Goal: Task Accomplishment & Management: Use online tool/utility

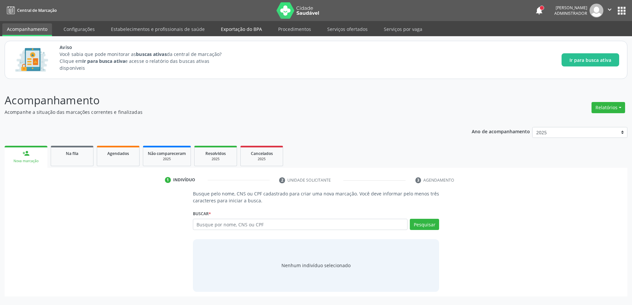
click at [230, 29] on link "Exportação do BPA" at bounding box center [241, 29] width 50 height 12
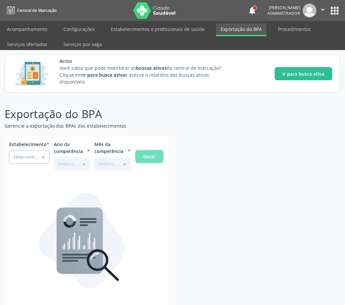
click at [37, 156] on input "Estabelecimento *" at bounding box center [29, 157] width 40 height 13
type input "Centro de Especialidades Medicas"
click at [31, 155] on input "Centro de Especialidades Medicas" at bounding box center [29, 157] width 40 height 13
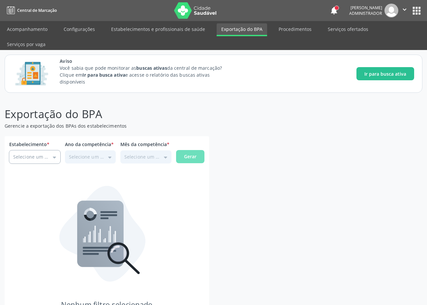
click at [28, 156] on input "Estabelecimento *" at bounding box center [34, 157] width 51 height 13
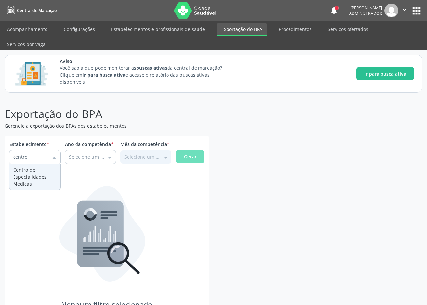
type input "Centro de Especialidades Medicas"
click at [24, 180] on div "Estabelecimento * Centro de Especialidades Medicas Slac Sao Lucas Laboratorio d…" at bounding box center [107, 240] width 204 height 209
click at [82, 153] on input "Estabelecimento *" at bounding box center [90, 157] width 51 height 13
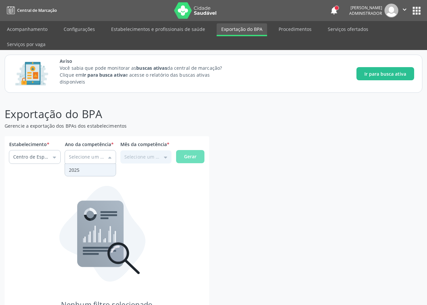
type input "2025"
click at [83, 166] on div "Estabelecimento * Centro de Especialidades Medicas Slac Sao Lucas Laboratorio d…" at bounding box center [107, 240] width 204 height 209
click at [147, 151] on input "Estabelecimento *" at bounding box center [145, 157] width 51 height 13
click at [141, 170] on div "Estabelecimento * Centro de Especialidades Medicas Slac Sao Lucas Laboratorio d…" at bounding box center [107, 240] width 204 height 209
click at [193, 163] on button "Gerar" at bounding box center [190, 156] width 28 height 13
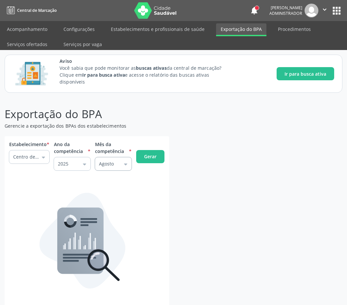
click at [103, 160] on input "Agosto" at bounding box center [113, 163] width 37 height 13
type input "Setembro"
click at [109, 193] on div "Estabelecimento * Centro de Especialidades Medicas Slac Sao Lucas Laboratorio d…" at bounding box center [87, 244] width 165 height 216
click at [152, 157] on span "Gerar" at bounding box center [150, 156] width 13 height 7
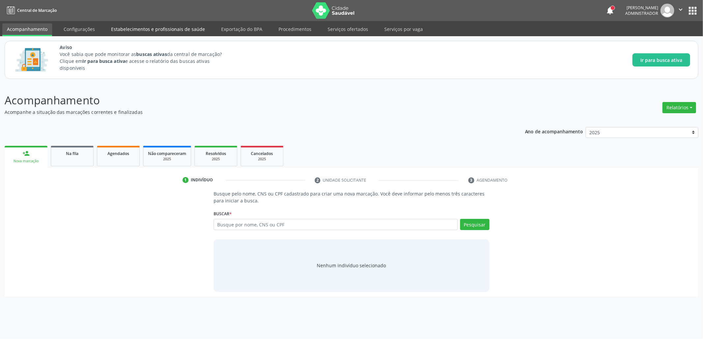
click at [168, 24] on link "Estabelecimentos e profissionais de saúde" at bounding box center [157, 29] width 103 height 12
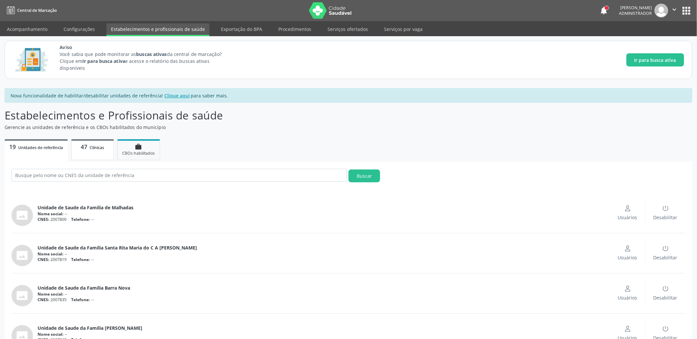
click at [89, 152] on link "47 Clínicas" at bounding box center [92, 149] width 43 height 21
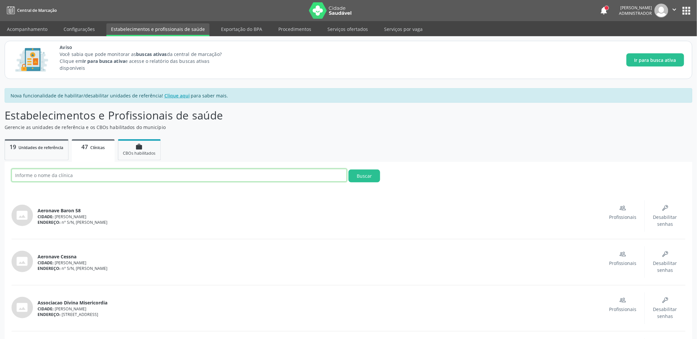
click at [89, 174] on input "text" at bounding box center [179, 175] width 335 height 13
paste input "UNIDADE DE SAUDE DA FAMILIA VER FLAVIO TEIXEIRA RODRIGUES"
type input "UNIDADE DE SAUDE DA FAMILIA VER FLAVIO TEIXEIRA RODRIGUES"
click at [348, 170] on button "Buscar" at bounding box center [364, 176] width 32 height 13
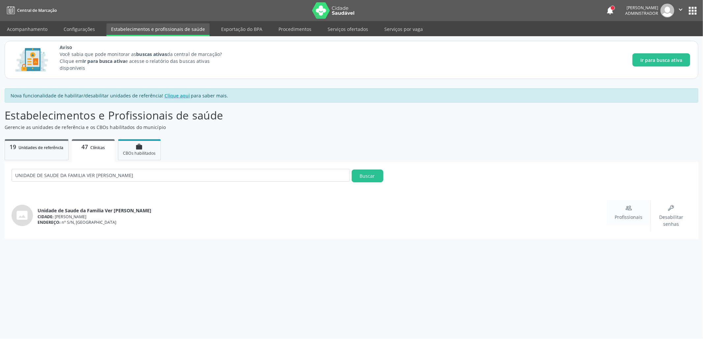
click at [632, 206] on icon "People" at bounding box center [628, 208] width 7 height 7
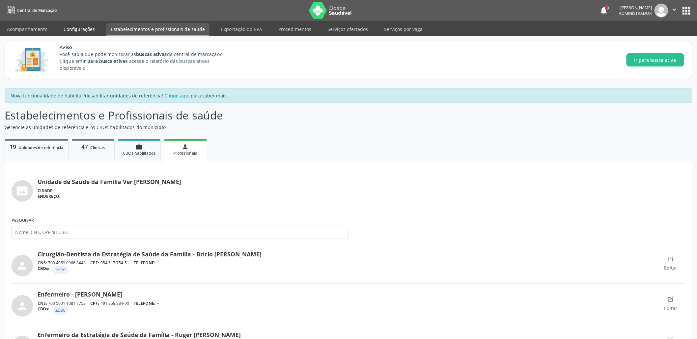
click at [85, 27] on link "Configurações" at bounding box center [79, 29] width 41 height 12
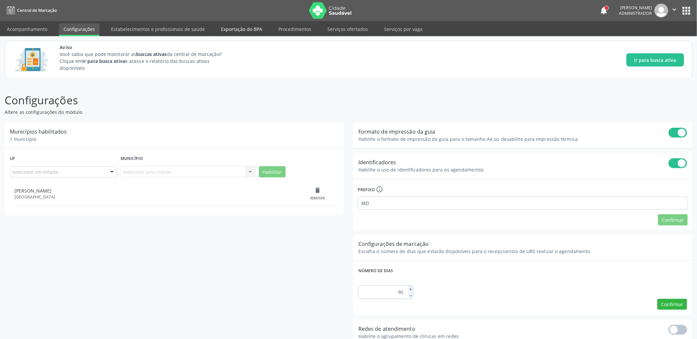
click at [240, 30] on link "Exportação do BPA" at bounding box center [241, 29] width 50 height 12
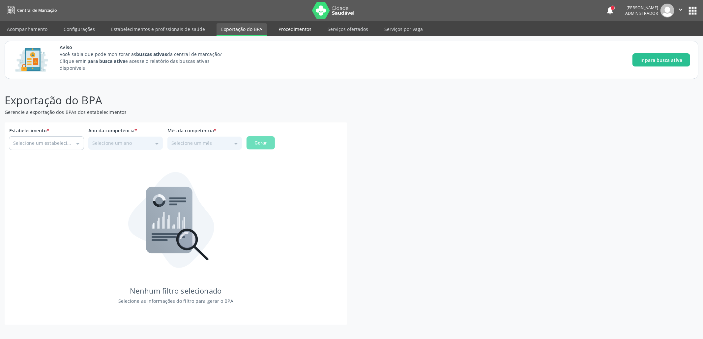
click at [293, 30] on link "Procedimentos" at bounding box center [295, 29] width 42 height 12
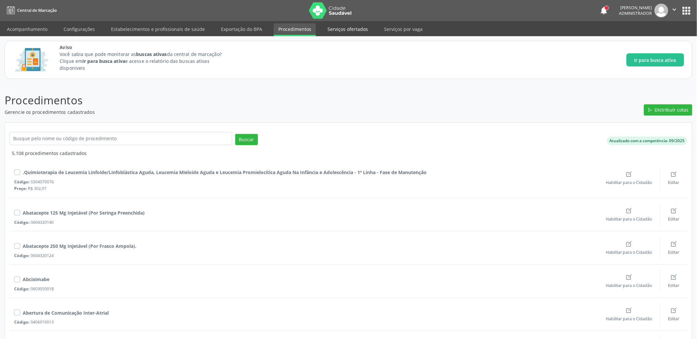
click at [338, 34] on link "Serviços ofertados" at bounding box center [348, 29] width 50 height 12
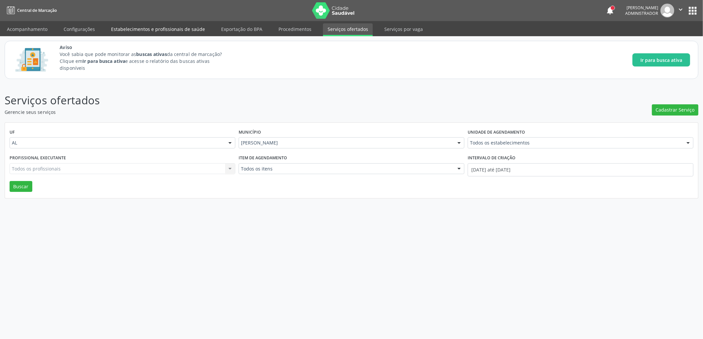
click at [138, 31] on link "Estabelecimentos e profissionais de saúde" at bounding box center [157, 29] width 103 height 12
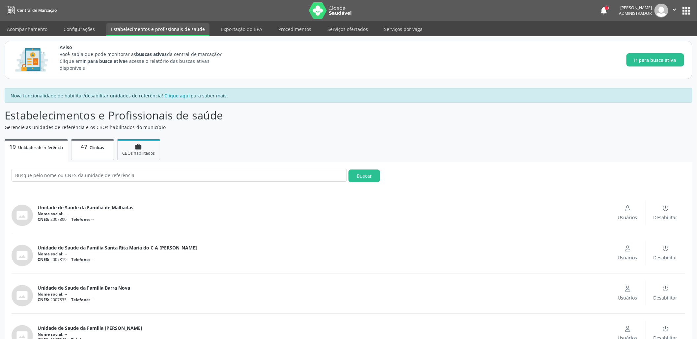
click at [100, 149] on span "Clínicas" at bounding box center [97, 148] width 14 height 6
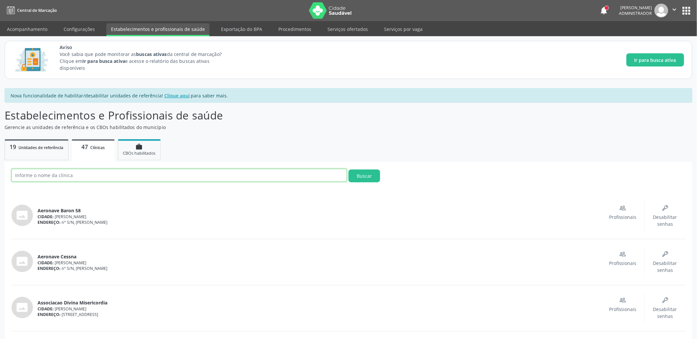
click at [123, 177] on input "text" at bounding box center [179, 175] width 335 height 13
paste input "UNIDADE DE SAUDE DA FAMILIA VER FLAVIO TEIXEIRA RODRIGUES"
type input "UNIDADE DE SAUDE DA FAMILIA VER FLAVIO TEIXEIRA RODRIGUES"
click at [348, 170] on button "Buscar" at bounding box center [364, 176] width 32 height 13
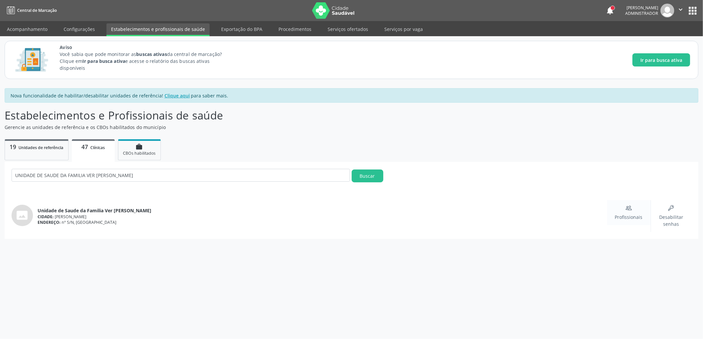
click at [621, 212] on div "Profissionais" at bounding box center [629, 213] width 28 height 16
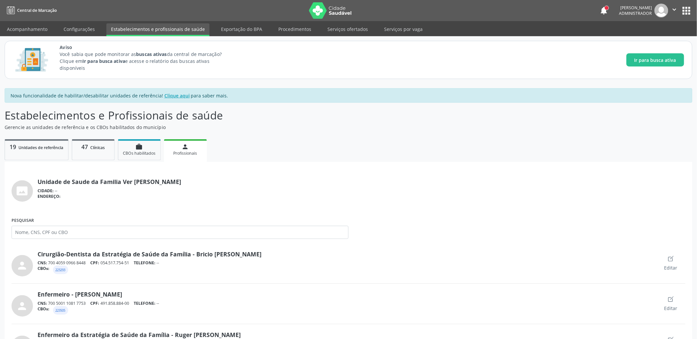
click at [322, 9] on img at bounding box center [330, 10] width 43 height 16
click at [88, 152] on link "47 Clínicas" at bounding box center [93, 149] width 43 height 21
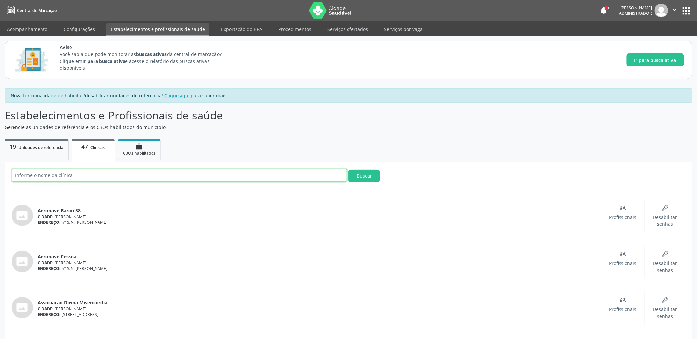
click at [102, 179] on input "text" at bounding box center [179, 175] width 335 height 13
paste input "NIDADE DE SAUDE DA FAMILIA VER FLAVIO TEIXEIRA RODRIGUES"
type input "NIDADE DE SAUDE DA FAMILIA VER FLAVIO TEIXEIRA RODRIGUES"
click at [348, 170] on button "Buscar" at bounding box center [364, 176] width 32 height 13
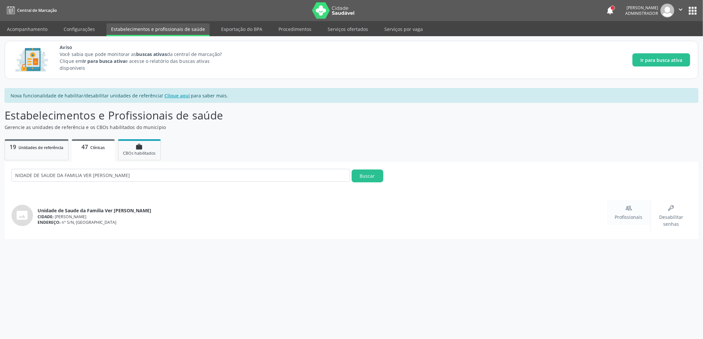
click at [624, 214] on span "Profissionais" at bounding box center [629, 217] width 28 height 7
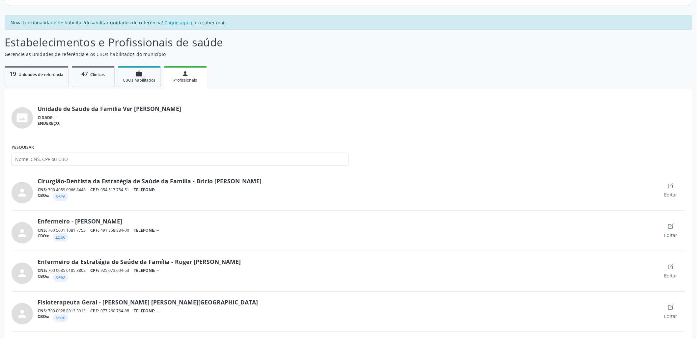
scroll to position [656, 0]
